Goal: Navigation & Orientation: Find specific page/section

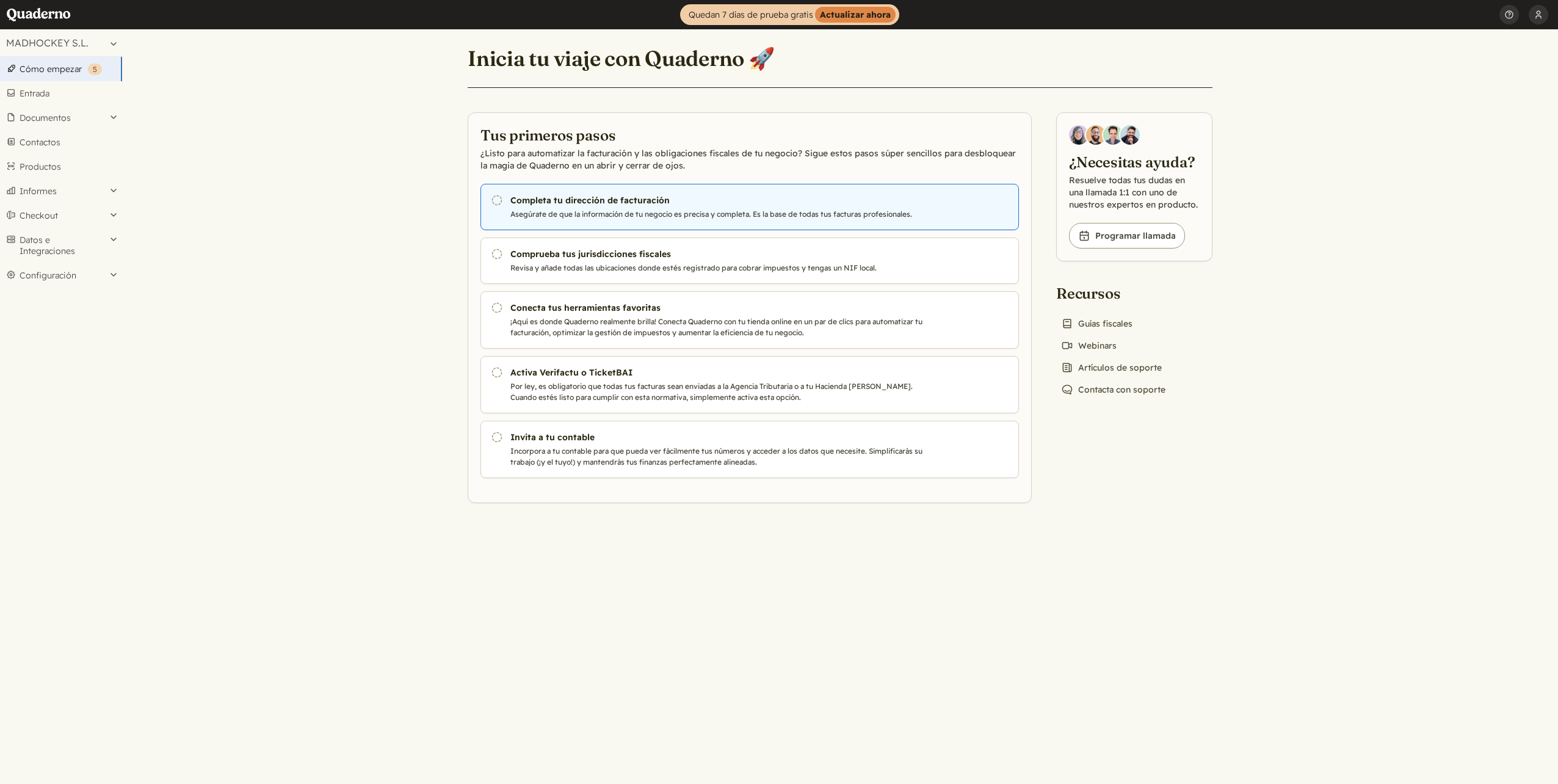
click at [587, 210] on p "Asegúrate de que la información de tu negocio es precisa y completa. Es la base…" at bounding box center [718, 214] width 416 height 11
click at [616, 202] on h3 "Completa tu dirección de facturación" at bounding box center [718, 199] width 416 height 12
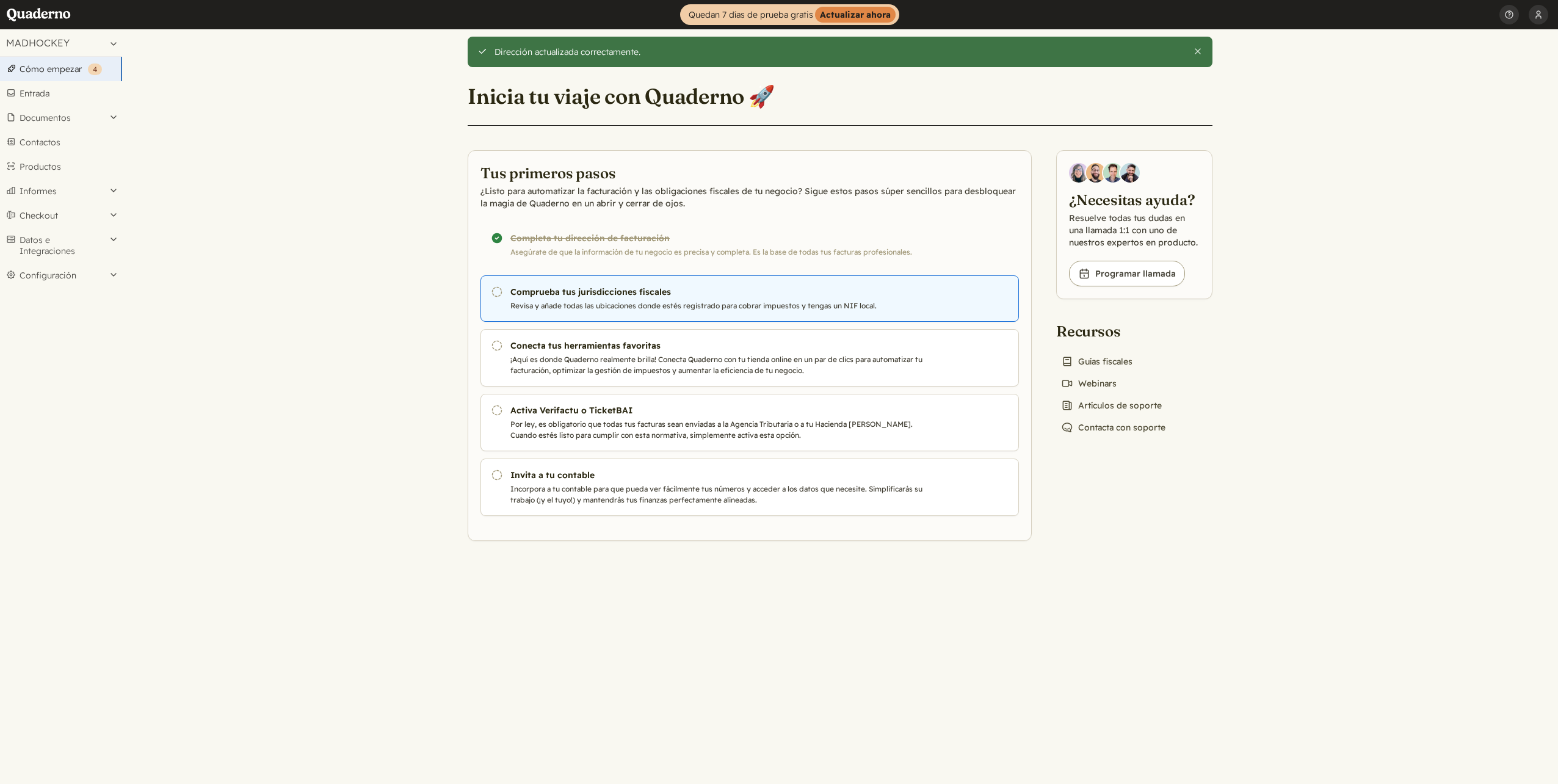
click at [579, 288] on h3 "Comprueba tus jurisdicciones fiscales" at bounding box center [718, 291] width 416 height 12
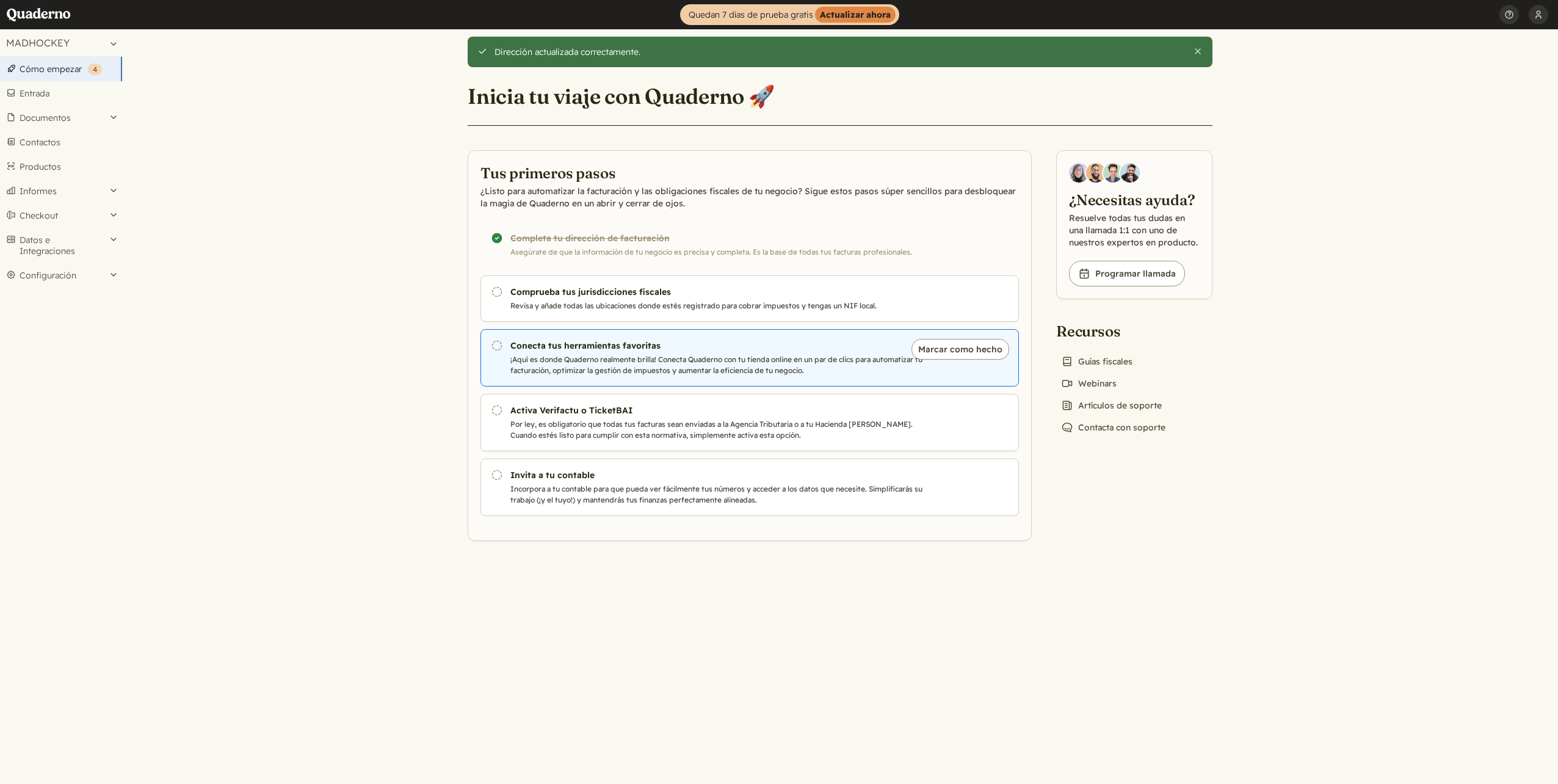
click at [621, 353] on link "Pendiente Conecta tus herramientas favoritas ¡Aquí es donde Quaderno realmente …" at bounding box center [749, 357] width 538 height 57
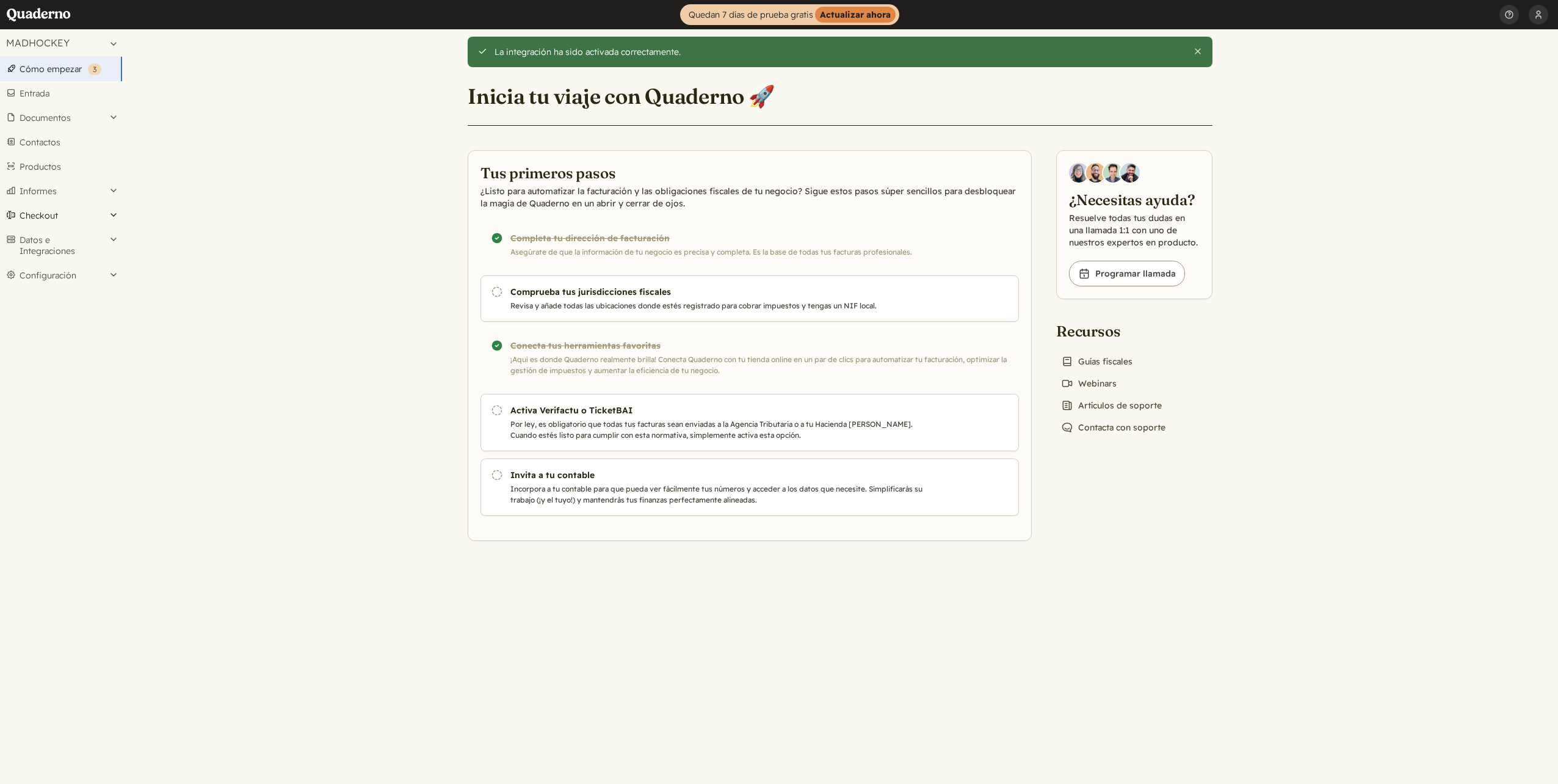
click at [88, 220] on button "Checkout" at bounding box center [61, 215] width 122 height 25
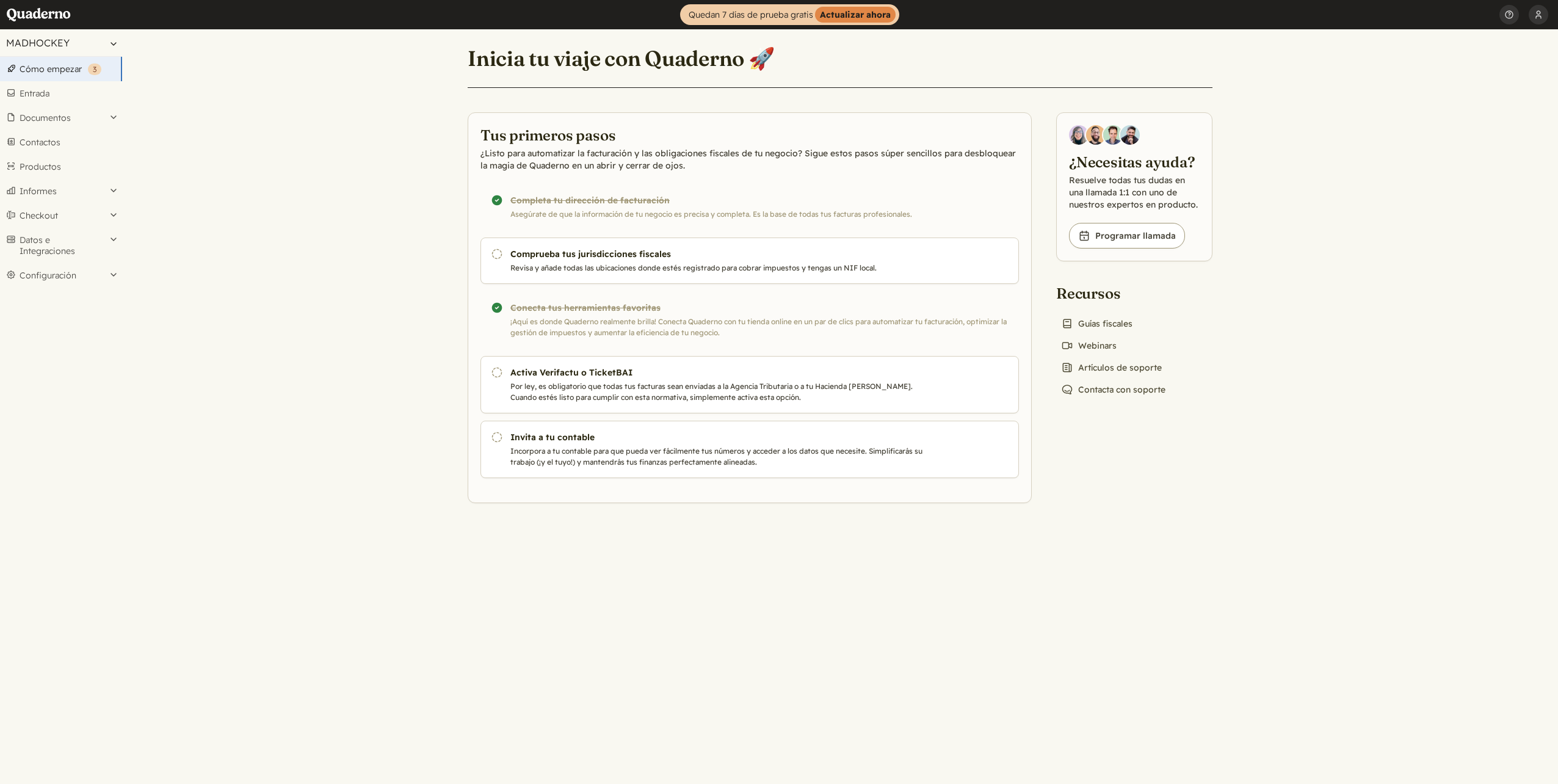
click at [92, 37] on button "MADHOCKEY" at bounding box center [61, 43] width 122 height 27
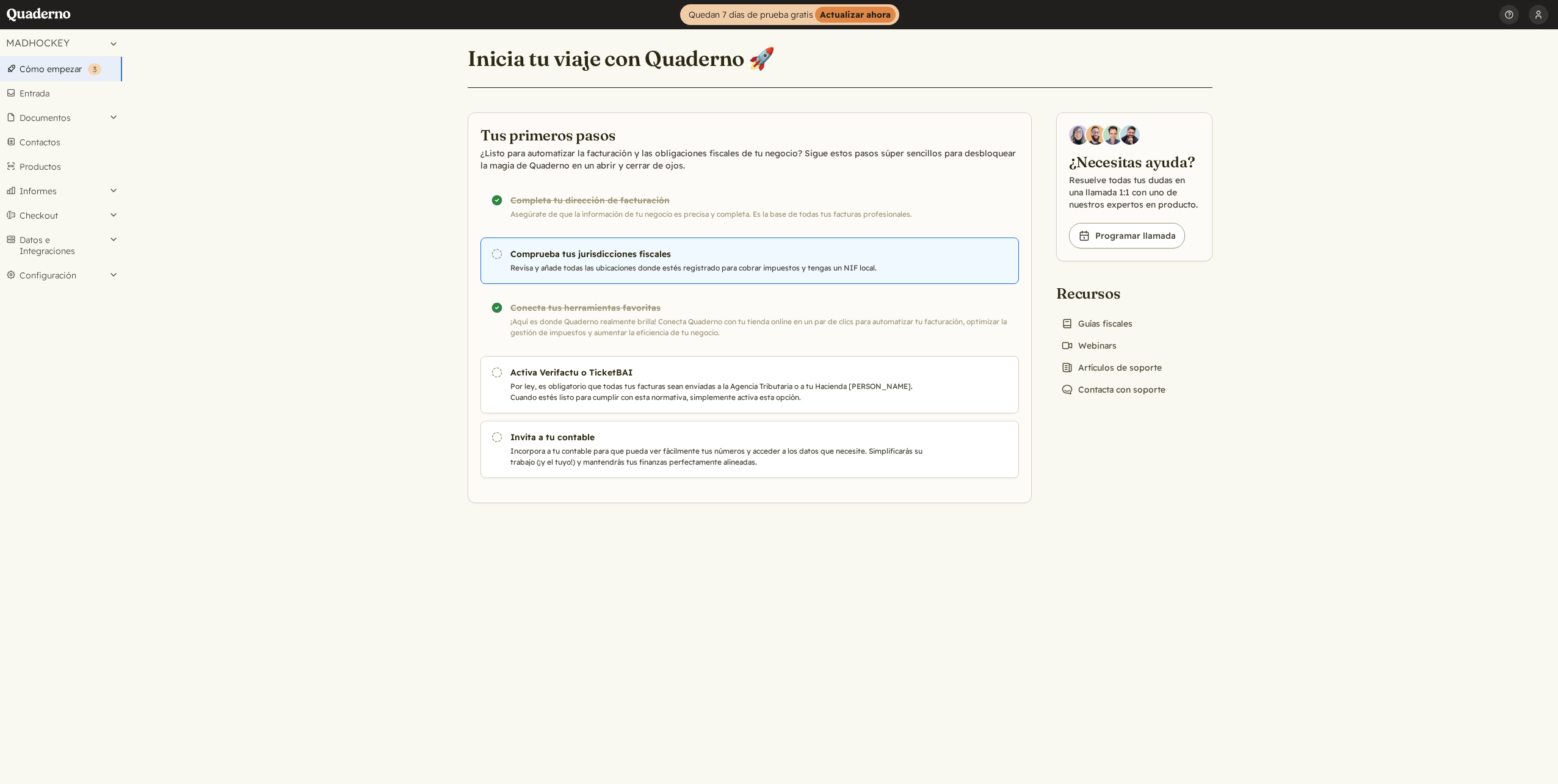
click at [687, 275] on link "Pendiente Comprueba tus jurisdicciones fiscales Revisa y añade todas las ubicac…" at bounding box center [749, 260] width 538 height 46
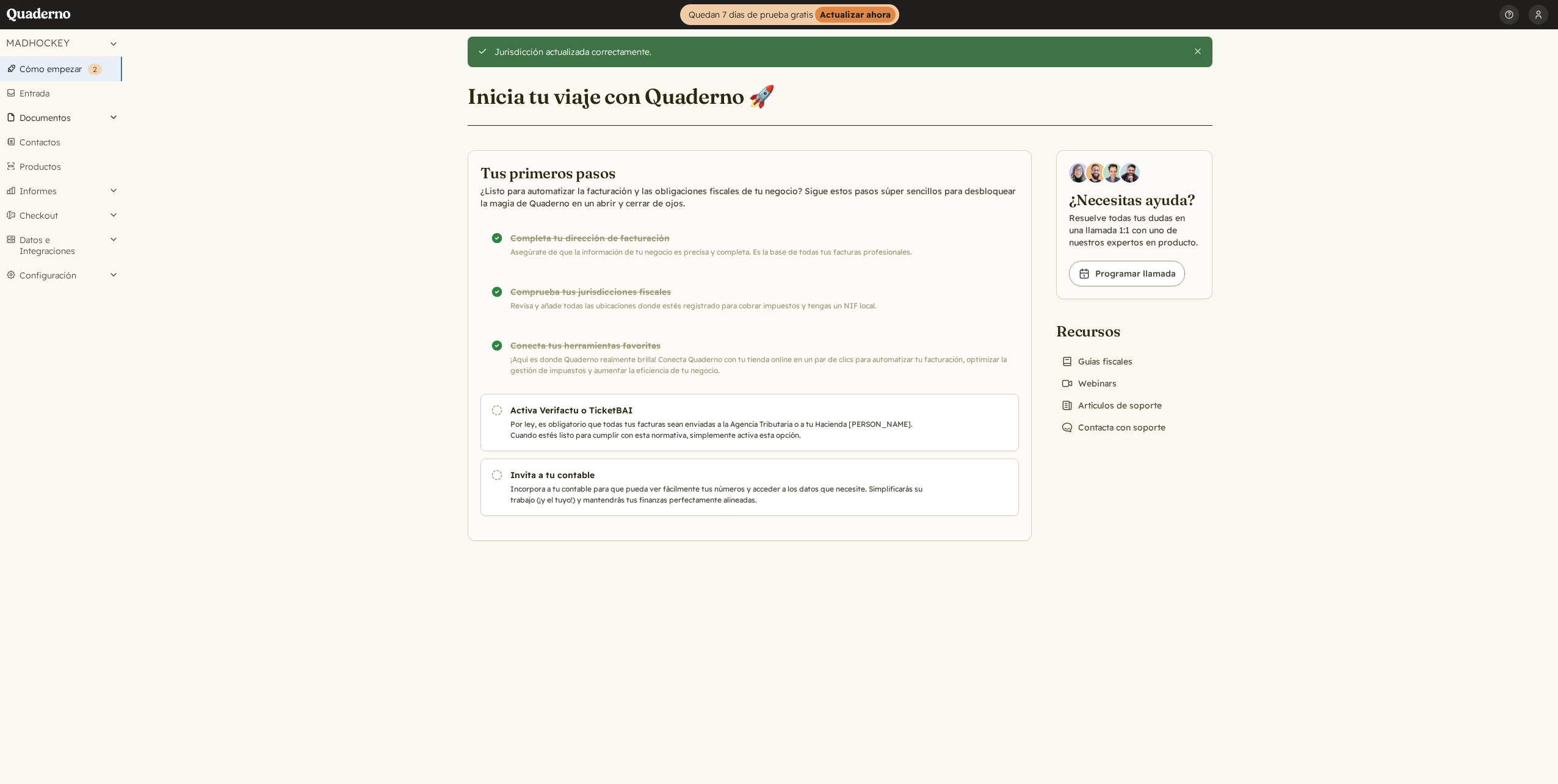
click at [92, 119] on button "Documentos" at bounding box center [61, 117] width 122 height 25
click at [65, 150] on link "Facturas" at bounding box center [61, 150] width 122 height 17
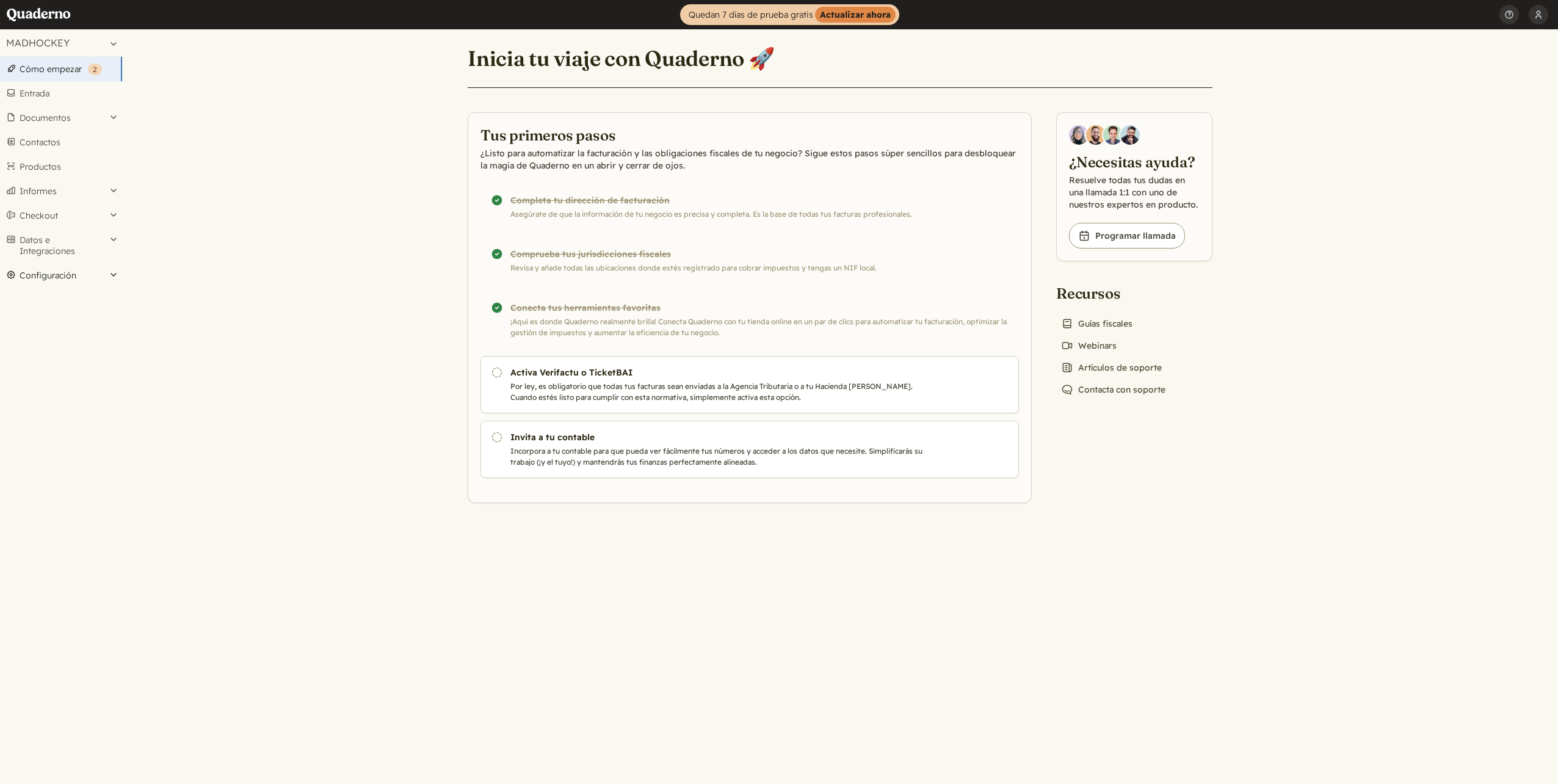
click at [55, 279] on button "Configuración" at bounding box center [61, 275] width 122 height 25
click at [51, 342] on link "Preferencias" at bounding box center [61, 342] width 122 height 17
click at [57, 273] on button "Configuración" at bounding box center [61, 275] width 122 height 25
click at [61, 307] on link "Datos del negocio" at bounding box center [61, 308] width 122 height 17
click at [64, 38] on button "MADHOCKEY" at bounding box center [61, 43] width 122 height 27
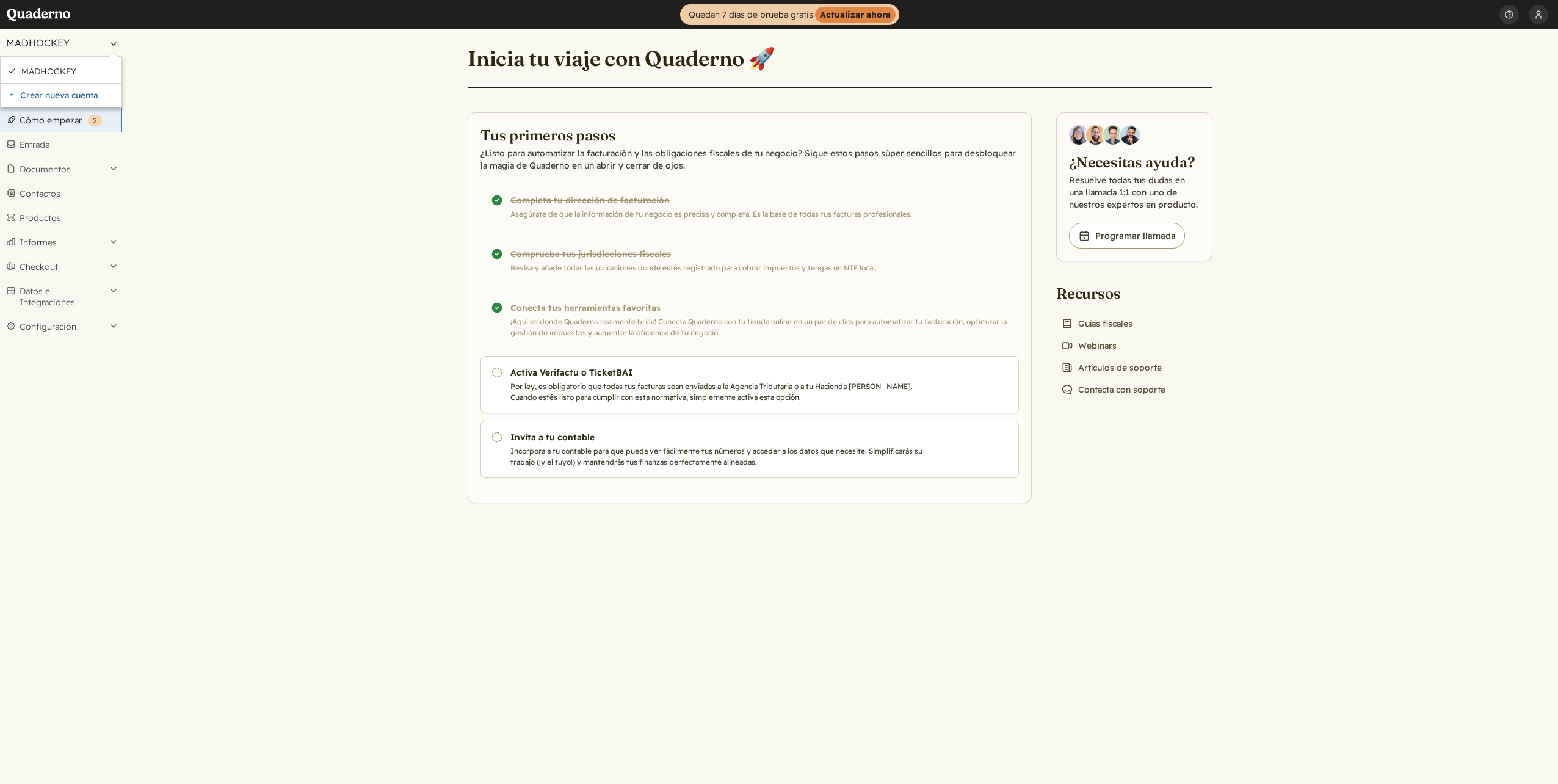
click at [64, 38] on button "MADHOCKEY" at bounding box center [61, 43] width 122 height 27
click at [49, 15] on link "Inicio" at bounding box center [43, 15] width 73 height 29
click at [58, 278] on button "Configuración" at bounding box center [61, 275] width 122 height 25
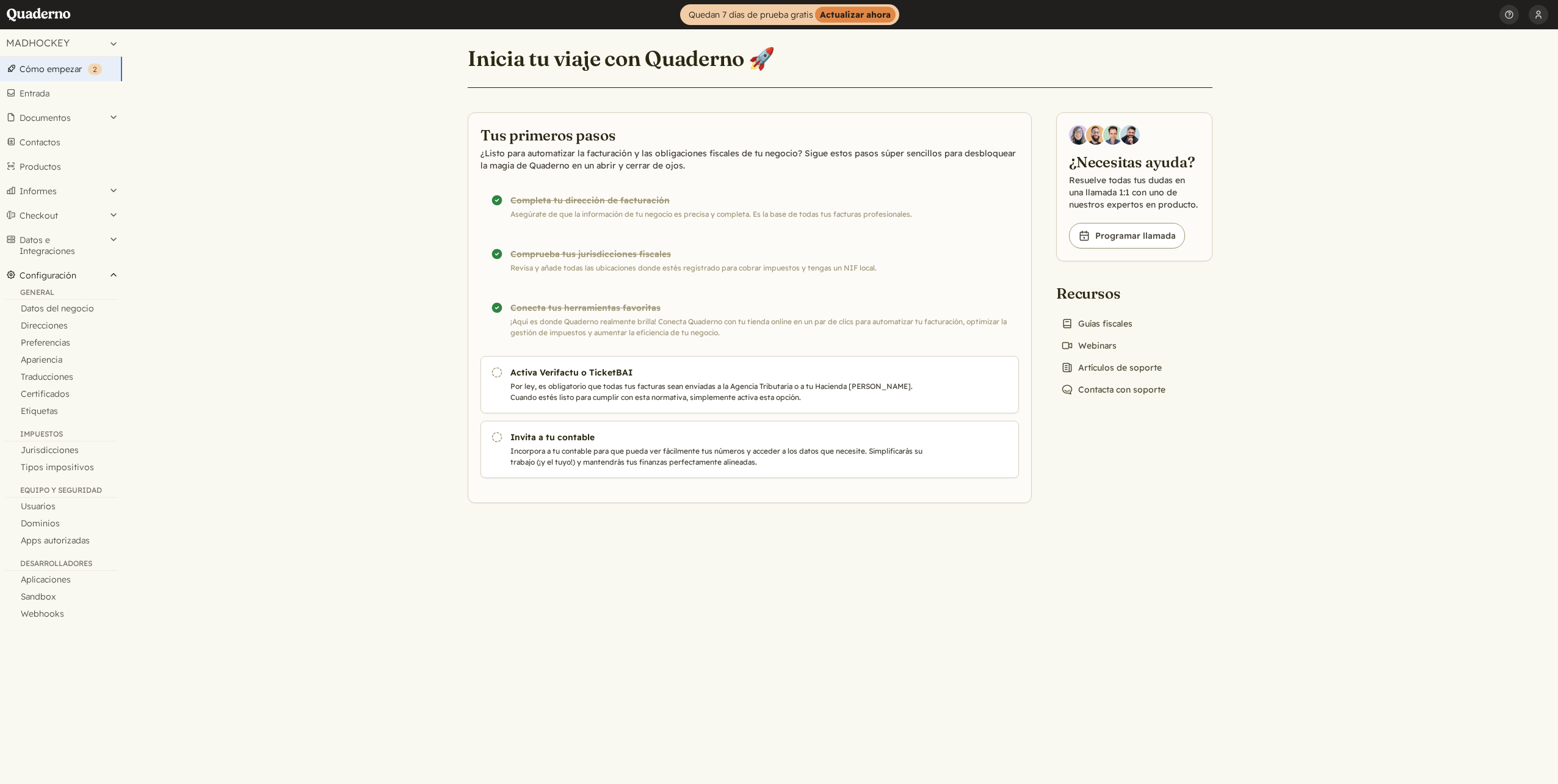
click at [58, 278] on button "Configuración" at bounding box center [61, 275] width 122 height 25
click at [55, 214] on button "Checkout" at bounding box center [61, 215] width 122 height 25
click at [44, 246] on button "Datos e Integraciones" at bounding box center [61, 245] width 122 height 36
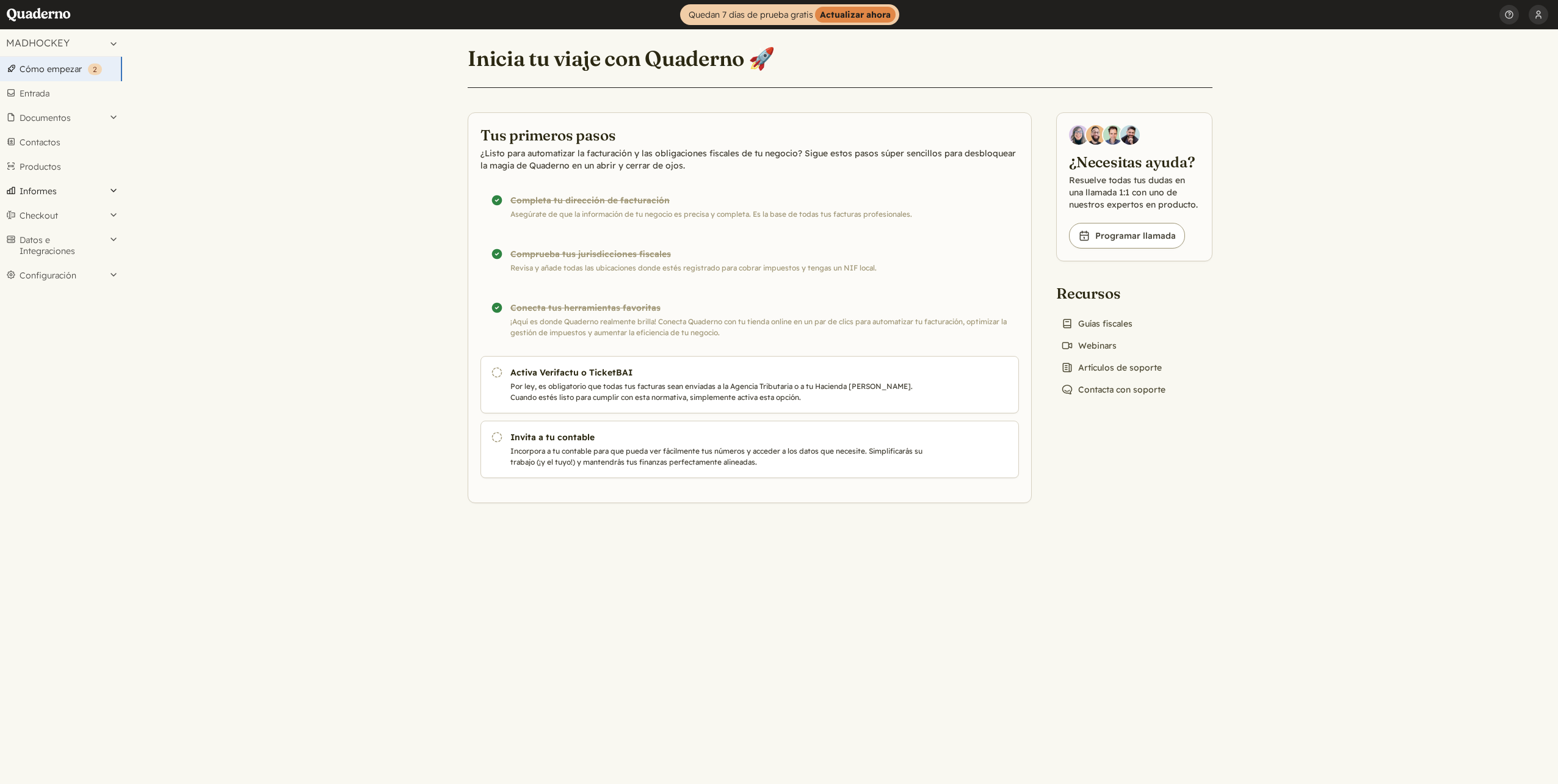
click at [47, 194] on button "Informes" at bounding box center [61, 190] width 122 height 25
click at [41, 314] on link "Ventas" at bounding box center [61, 314] width 122 height 17
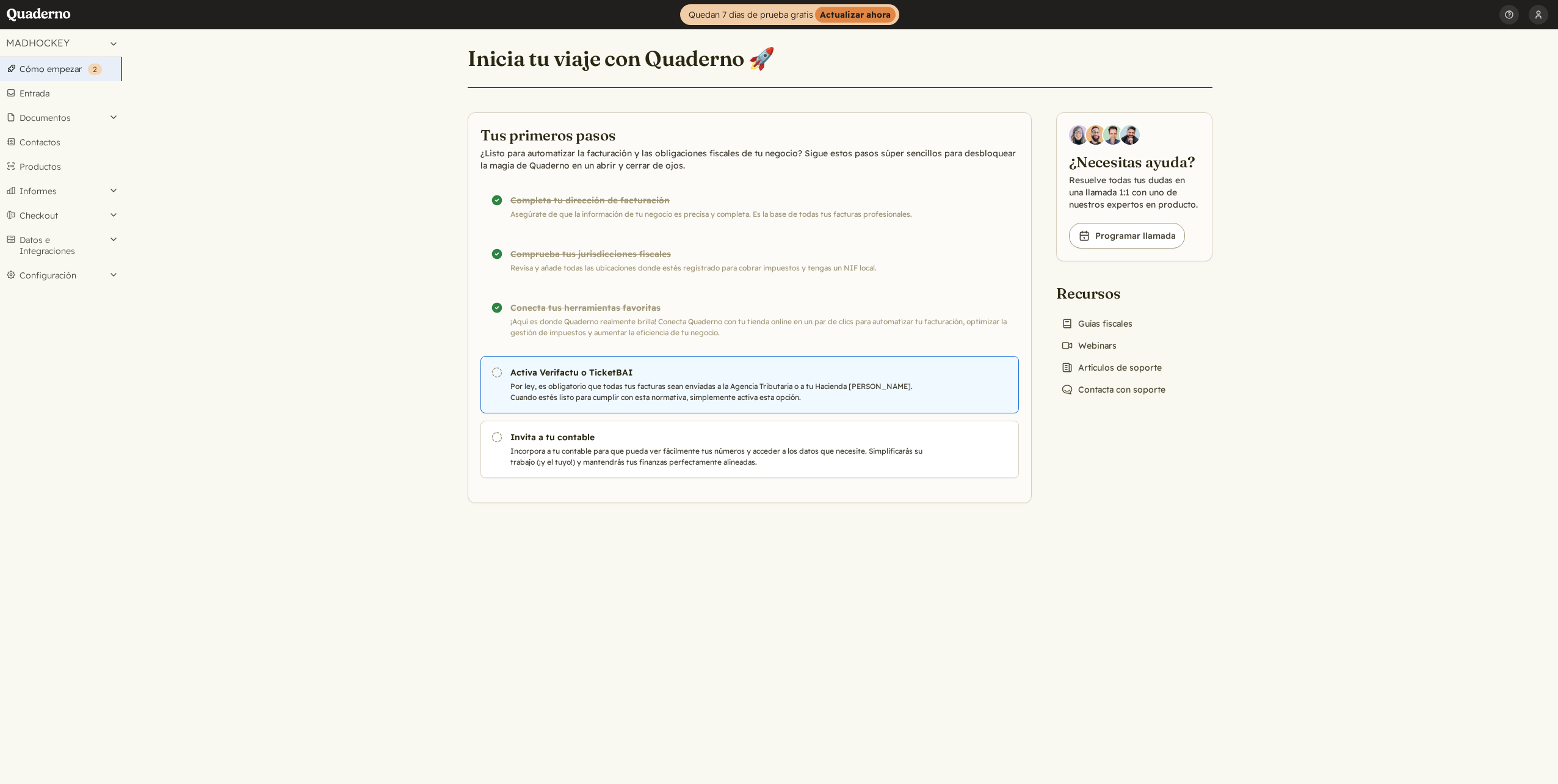
click at [737, 391] on p "Por ley, es obligatorio que todas tus facturas sean enviadas a la Agencia Tribu…" at bounding box center [718, 392] width 416 height 22
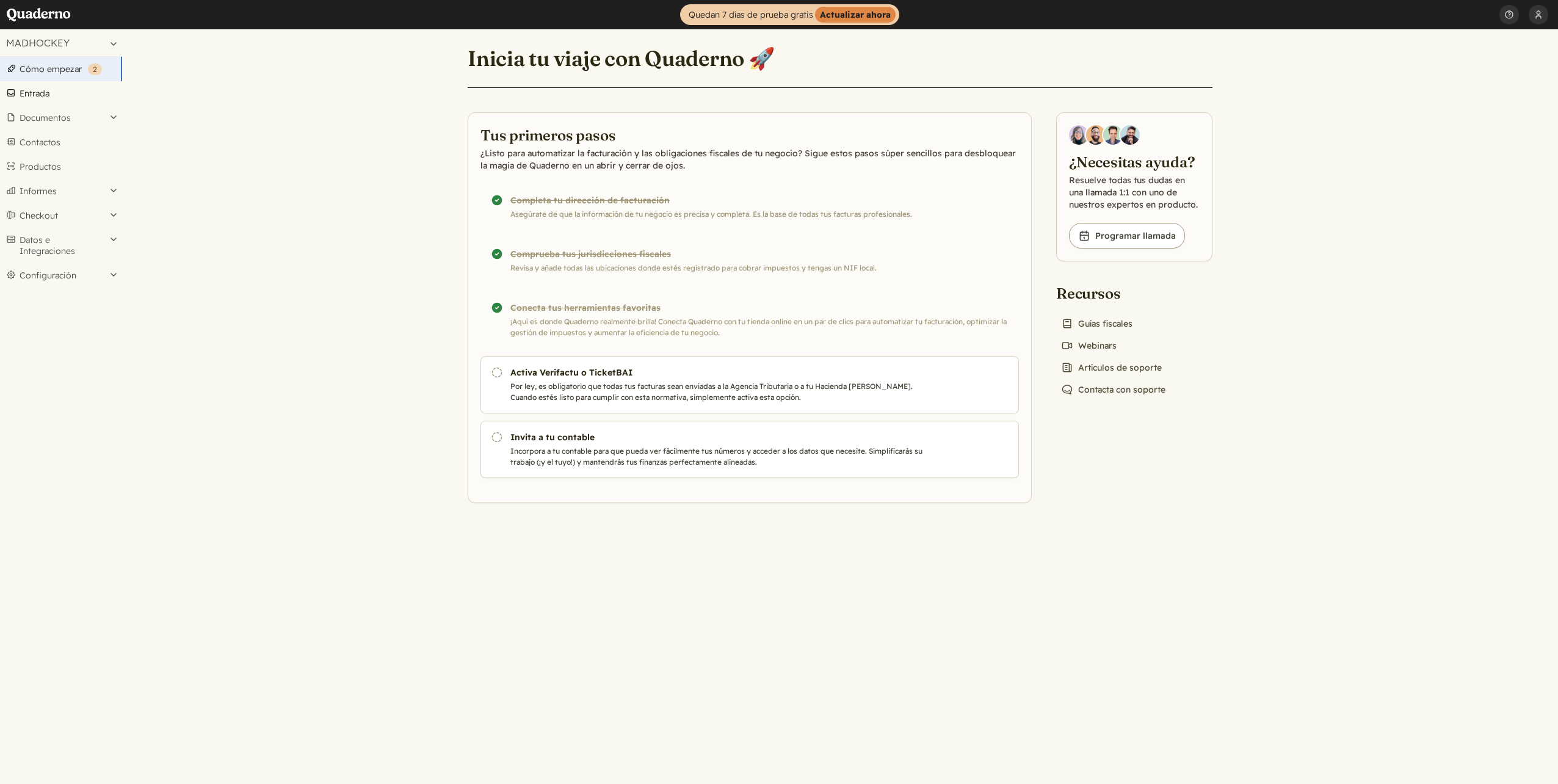
click at [36, 93] on link "Entrada" at bounding box center [61, 93] width 122 height 25
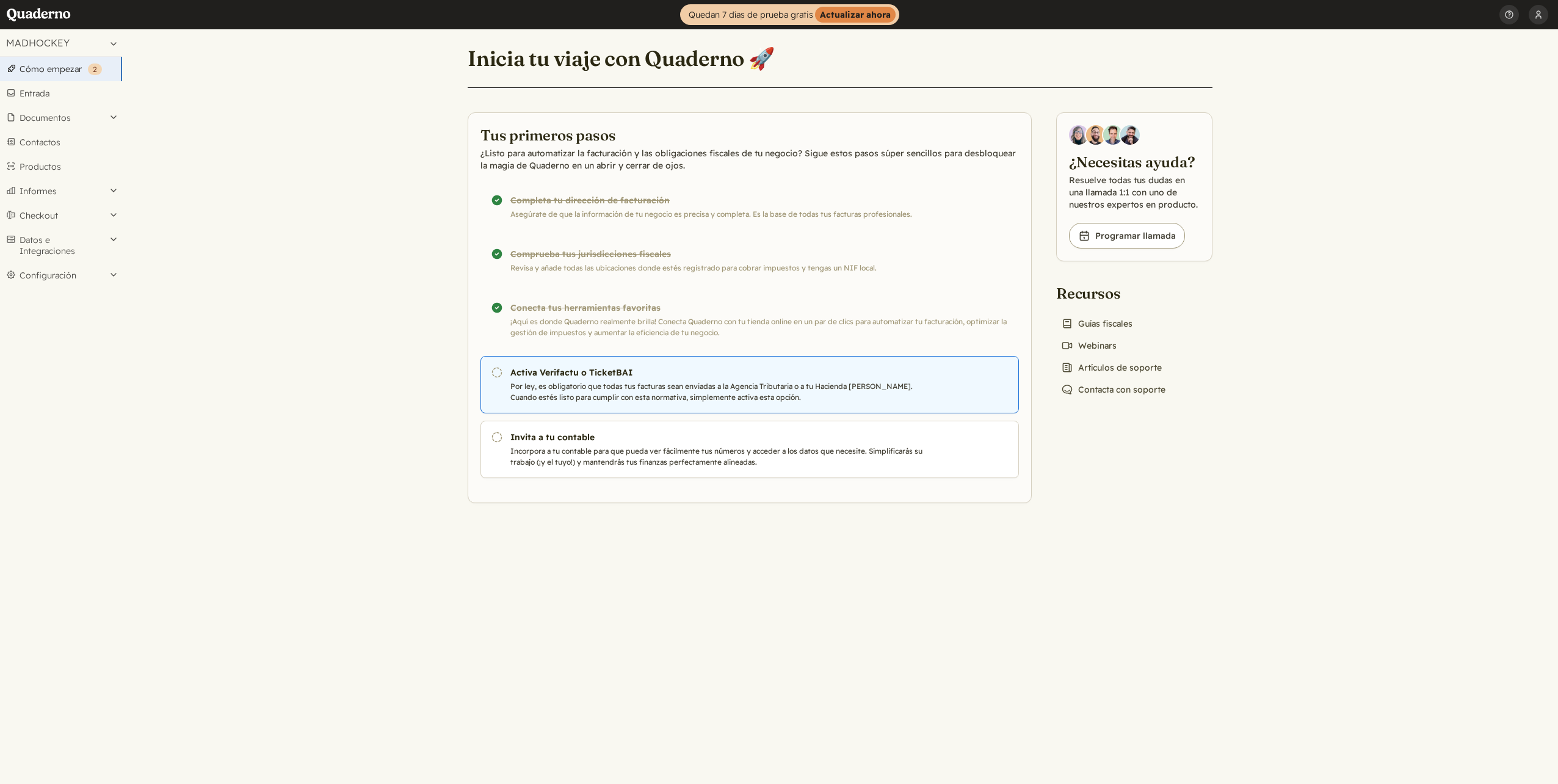
click at [577, 387] on p "Por ley, es obligatorio que todas tus facturas sean enviadas a la Agencia Tribu…" at bounding box center [718, 392] width 416 height 22
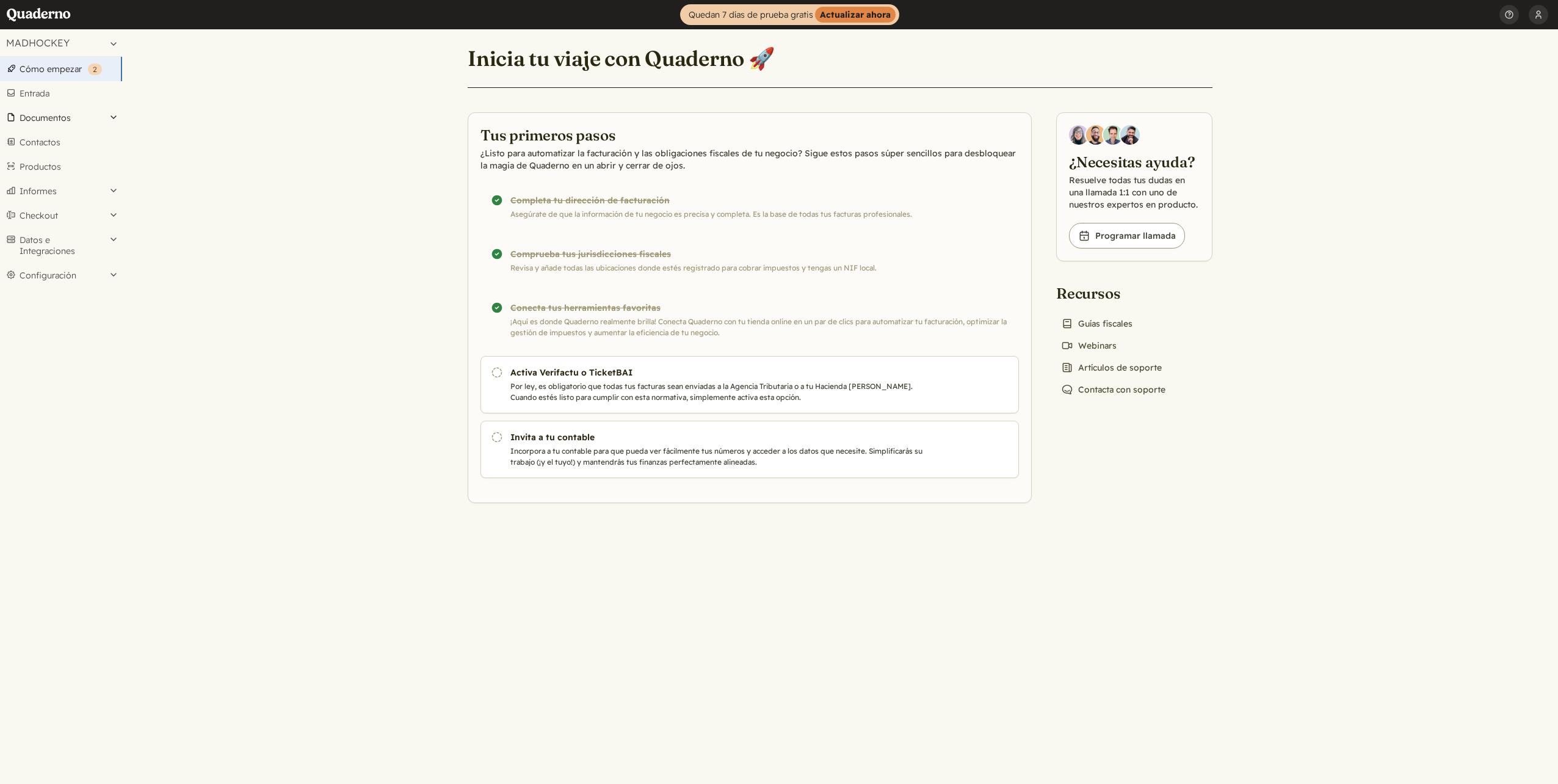
click at [50, 117] on button "Documentos" at bounding box center [61, 117] width 122 height 25
click at [90, 190] on button "Informes" at bounding box center [61, 190] width 122 height 25
click at [56, 109] on button "Documentos" at bounding box center [61, 117] width 122 height 25
click at [62, 279] on link "Presupuestos" at bounding box center [61, 280] width 122 height 17
